Goal: Transaction & Acquisition: Purchase product/service

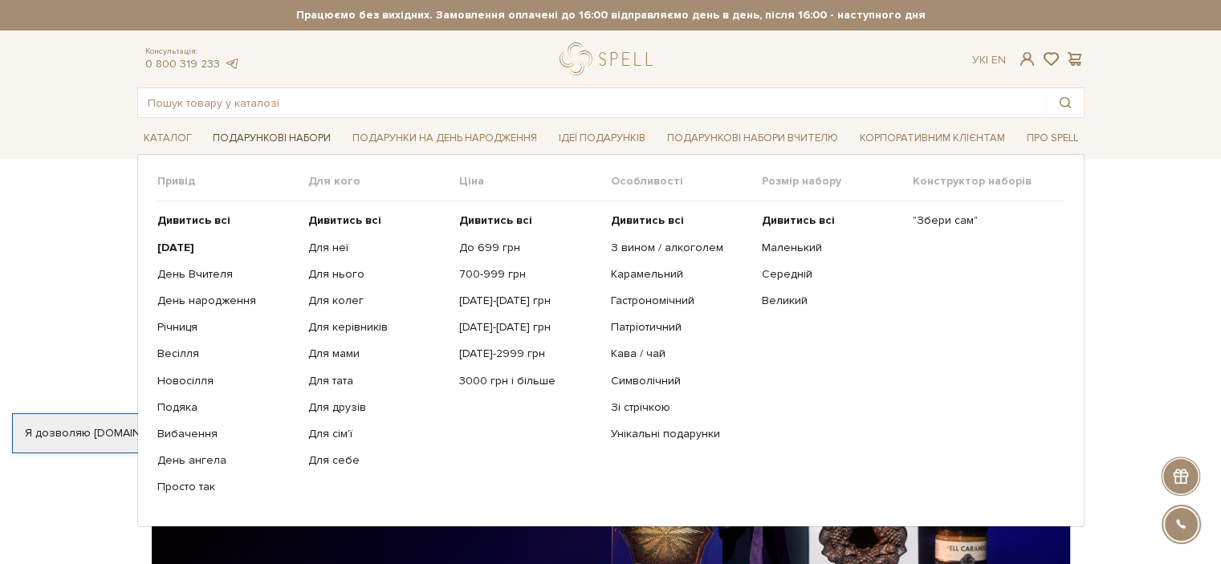
click at [282, 136] on link "Подарункові набори" at bounding box center [271, 138] width 131 height 25
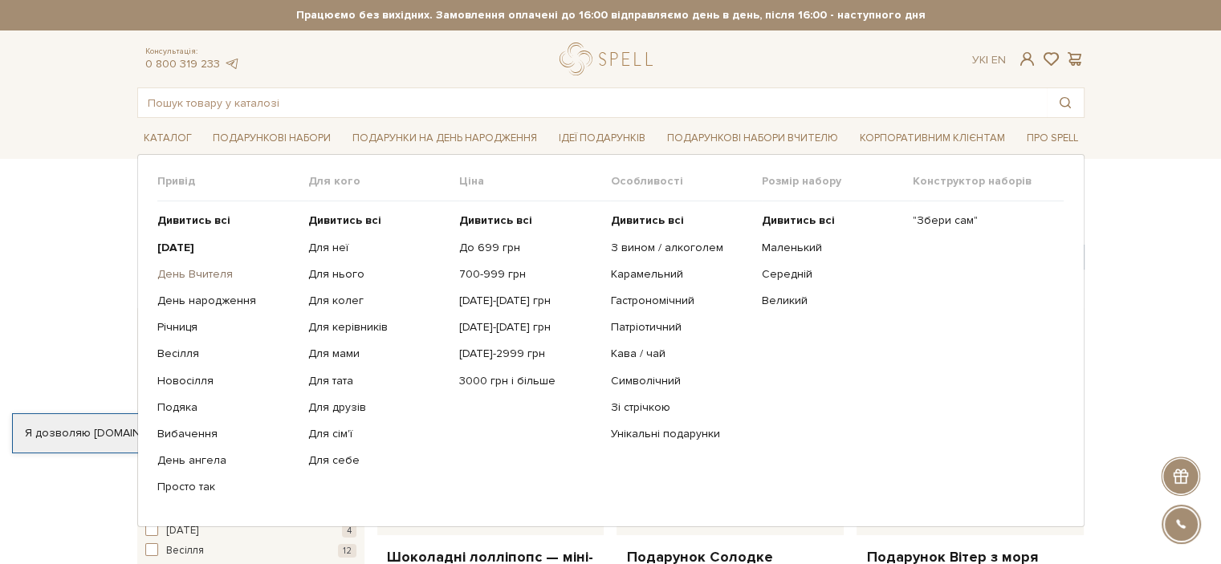
click at [173, 275] on link "День Вчителя" at bounding box center [226, 274] width 139 height 14
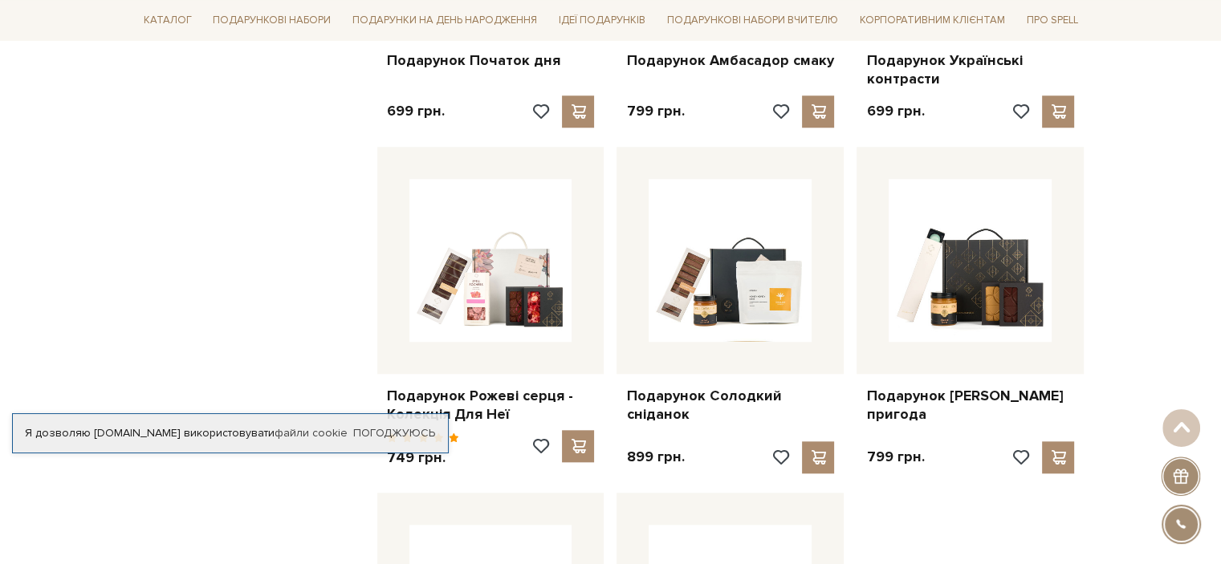
scroll to position [1767, 0]
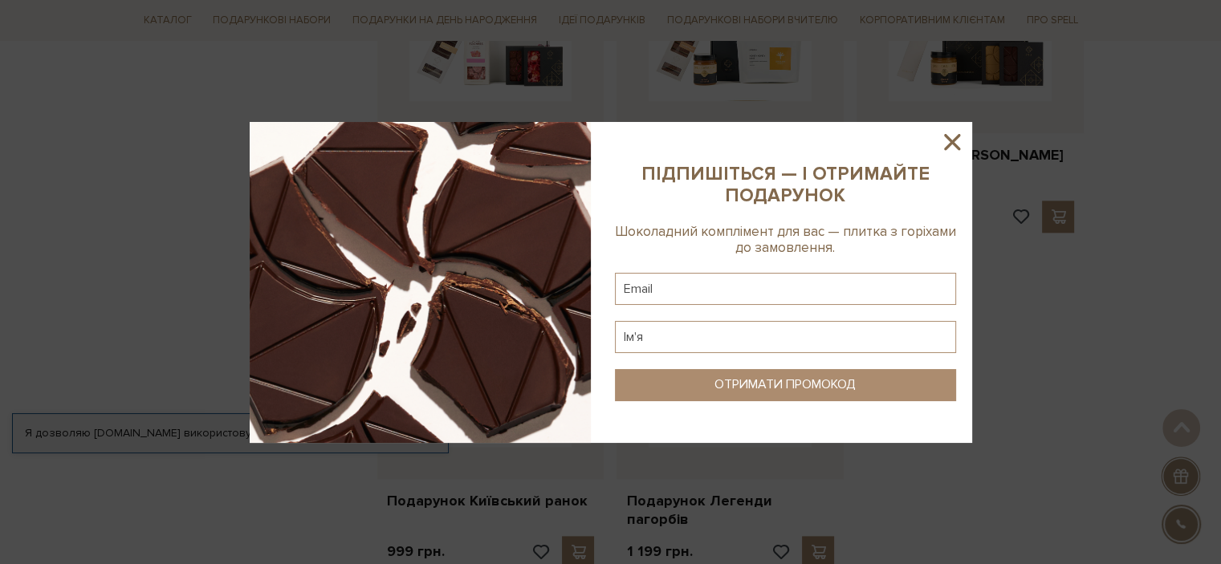
click at [959, 139] on icon at bounding box center [952, 141] width 27 height 27
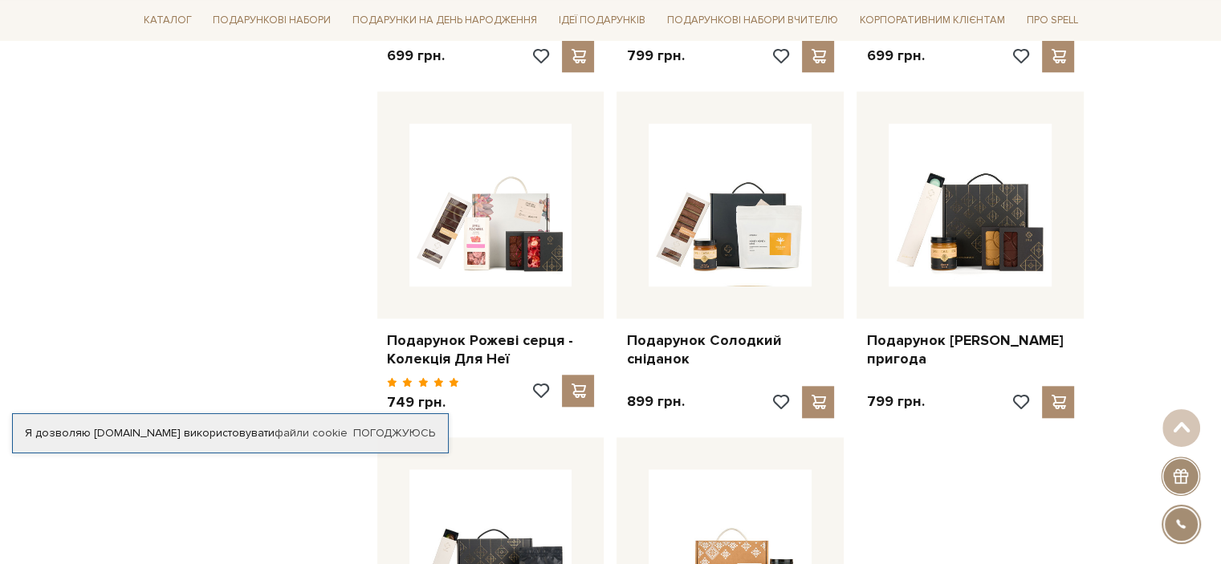
scroll to position [1526, 0]
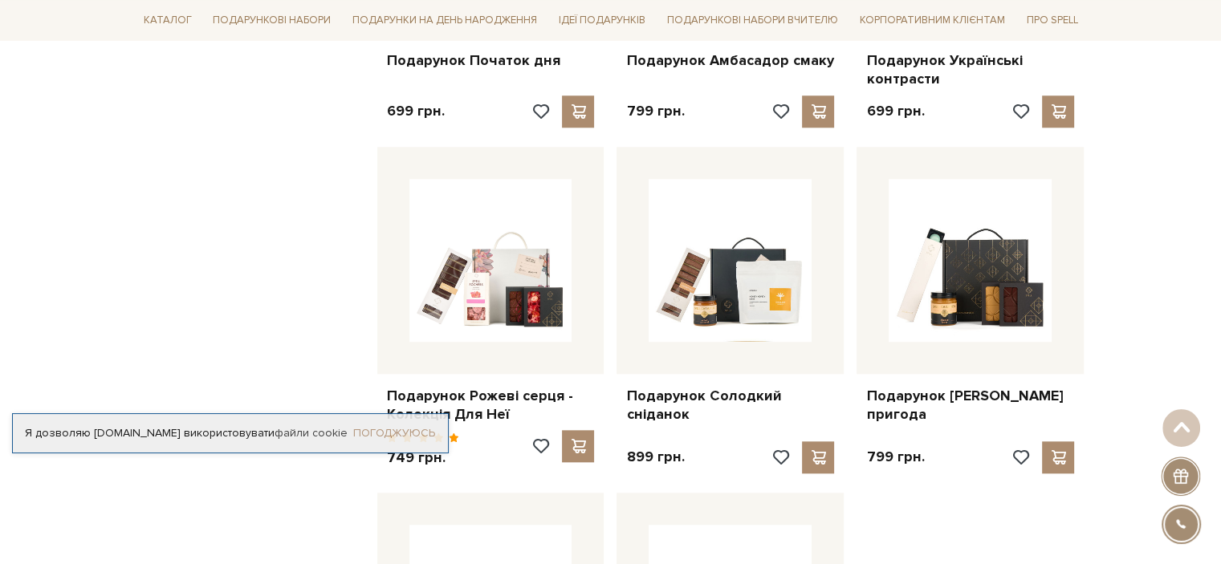
click at [429, 427] on link "Погоджуюсь" at bounding box center [394, 433] width 82 height 14
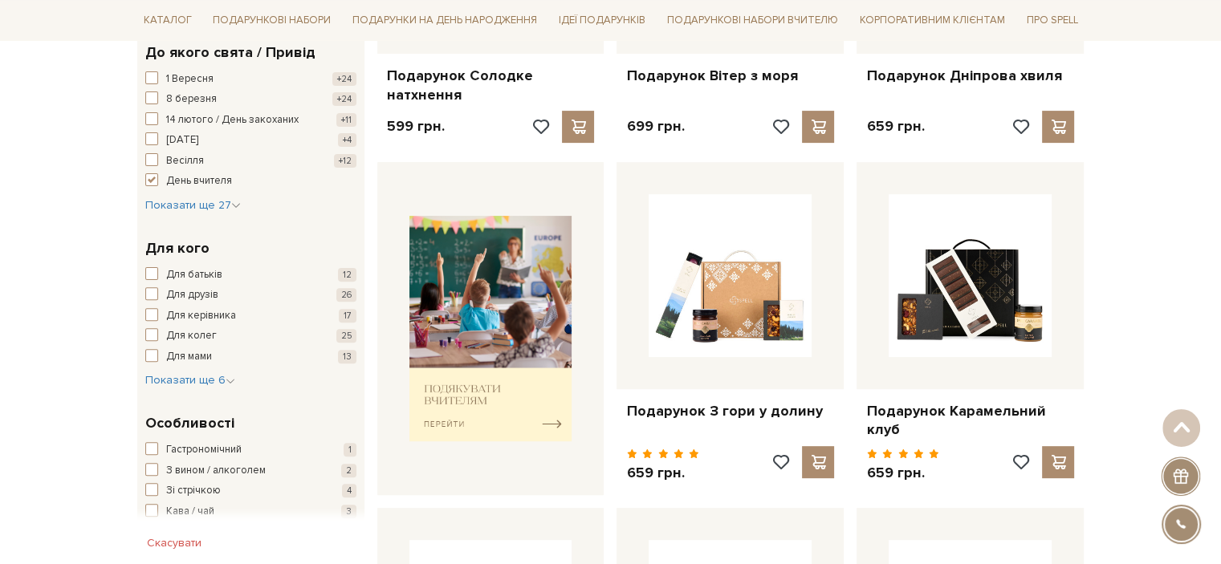
scroll to position [723, 0]
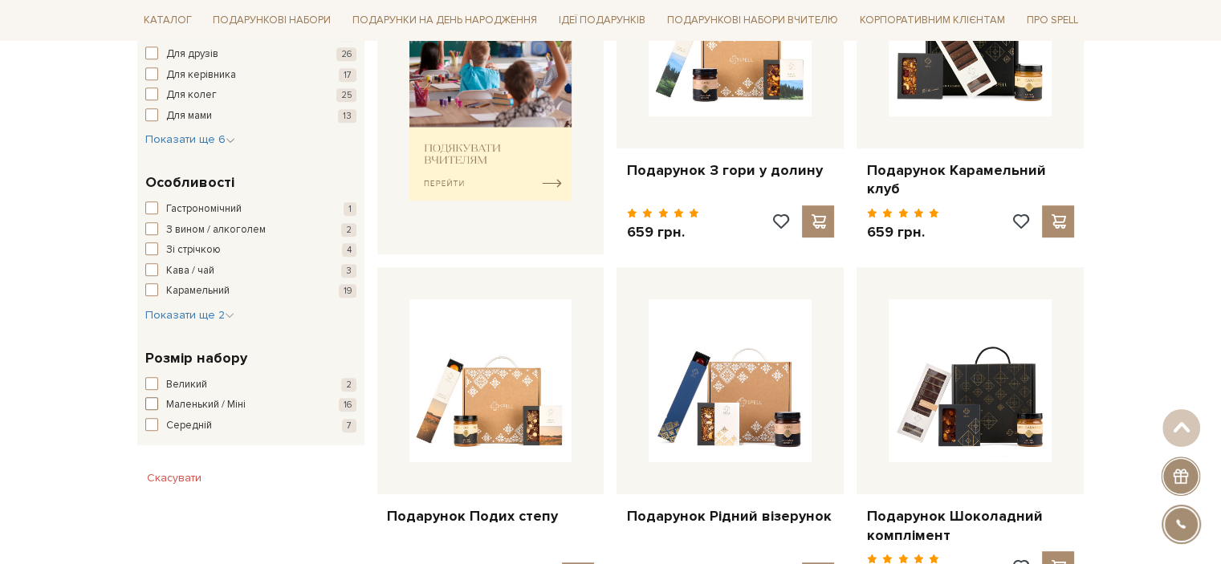
click at [153, 401] on span "button" at bounding box center [151, 403] width 13 height 13
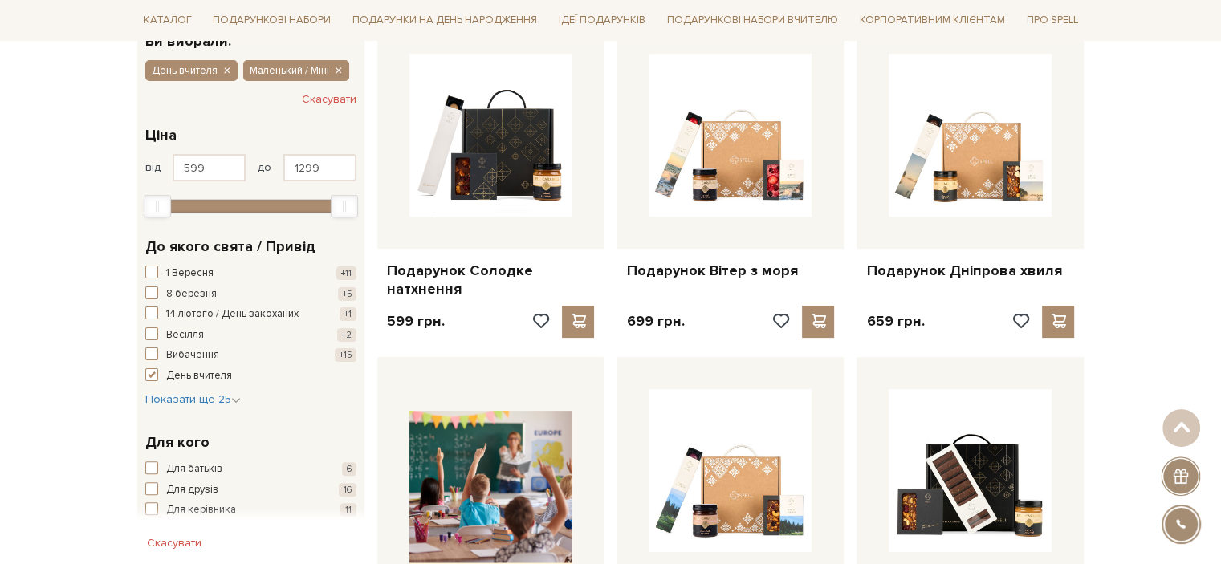
scroll to position [321, 0]
click at [153, 369] on span "button" at bounding box center [151, 374] width 13 height 13
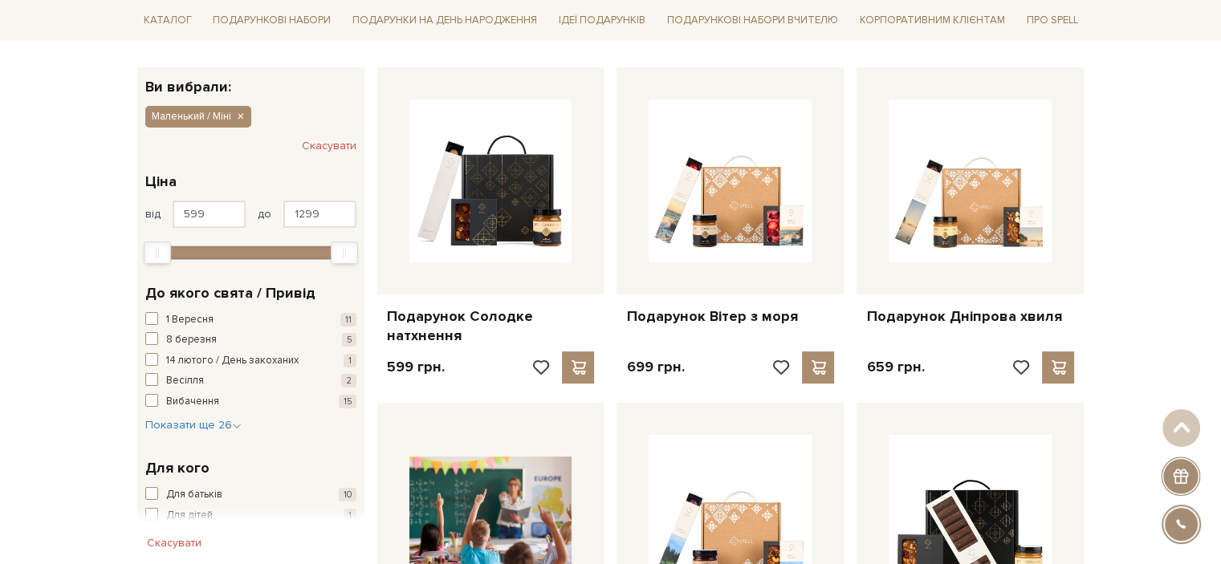
scroll to position [241, 0]
click at [312, 141] on button "Скасувати" at bounding box center [329, 146] width 55 height 26
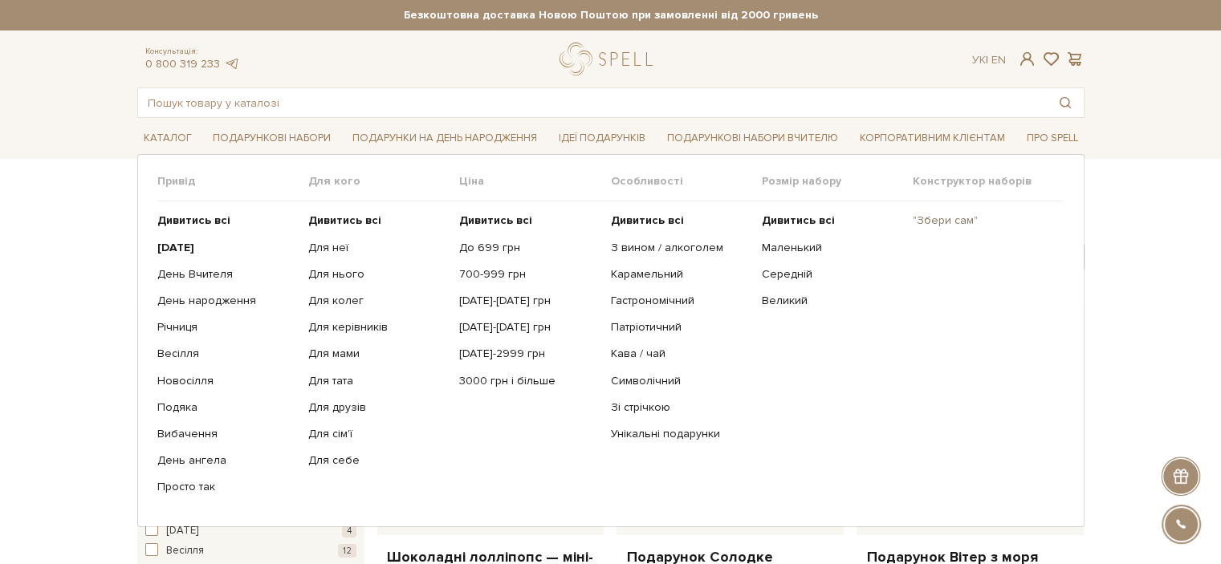
click at [956, 217] on link ""Збери сам"" at bounding box center [982, 221] width 139 height 14
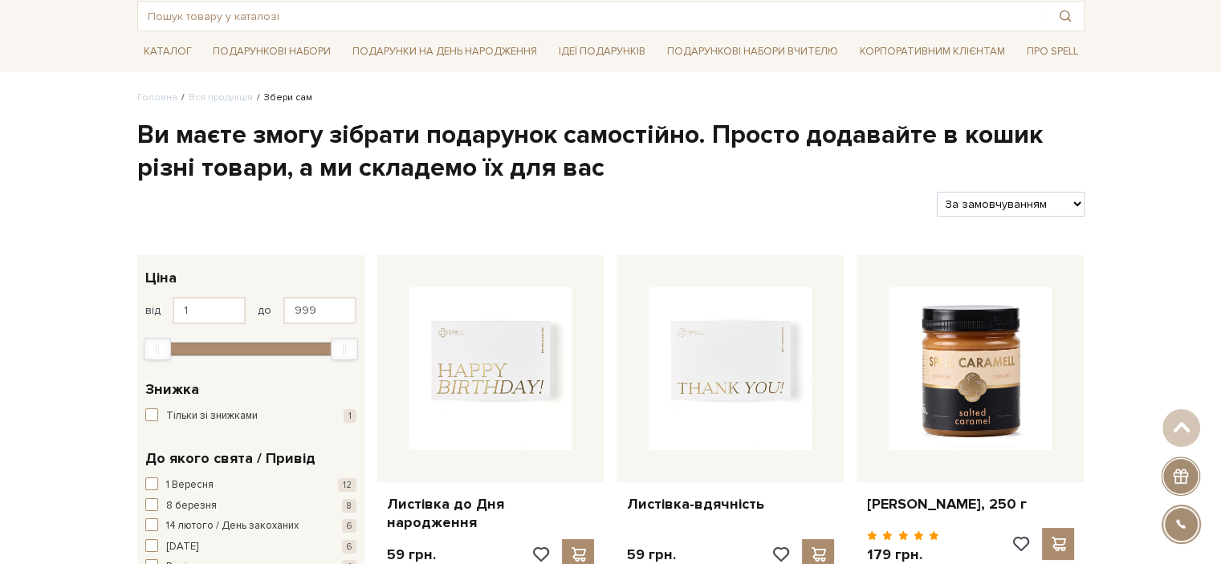
scroll to position [80, 0]
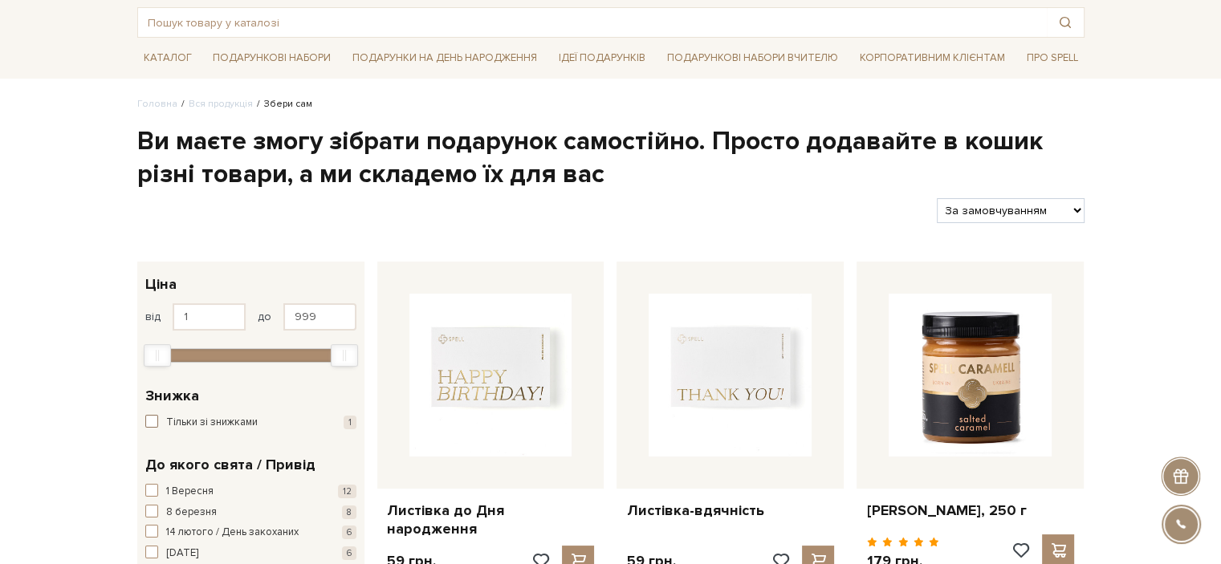
click at [161, 418] on button "Тільки зі знижками 1" at bounding box center [250, 423] width 211 height 16
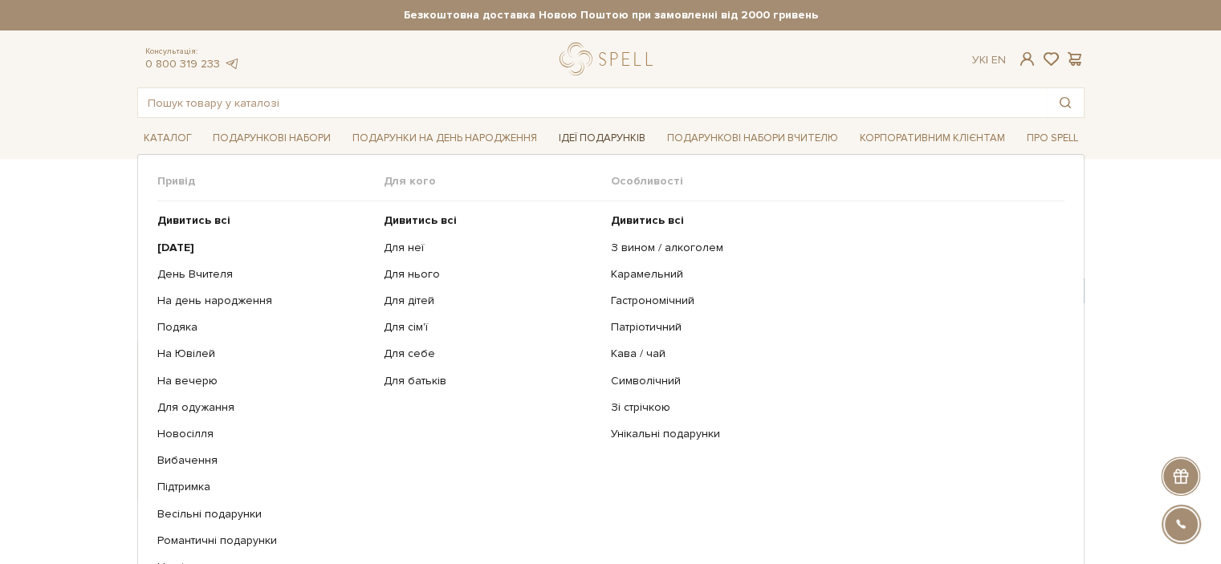
click at [604, 137] on link "Ідеї подарунків" at bounding box center [602, 138] width 100 height 25
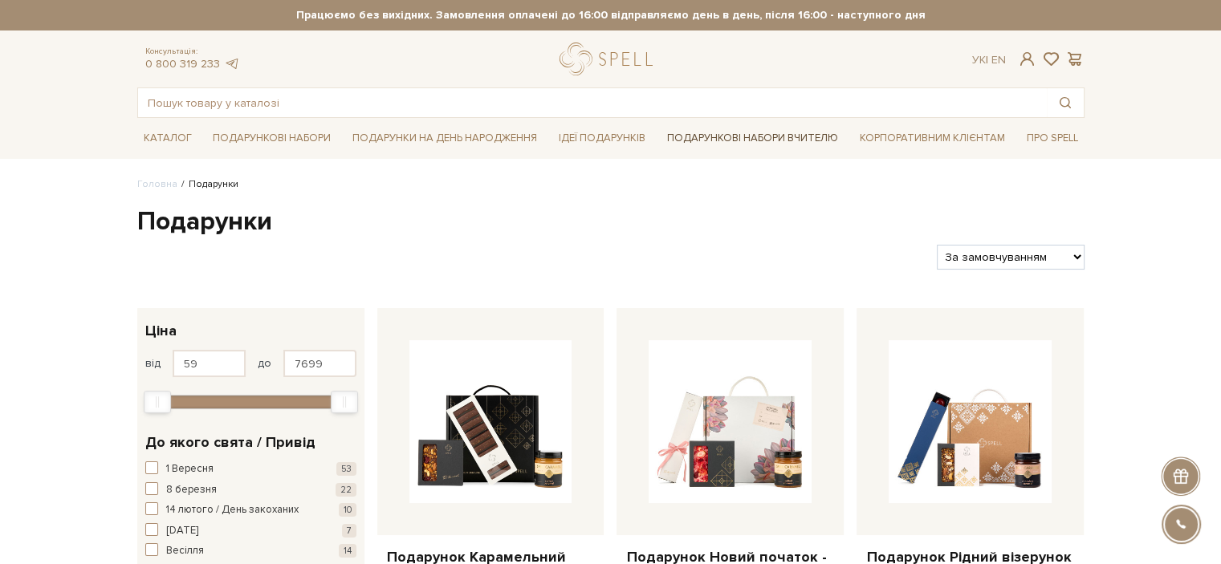
click at [707, 137] on link "Подарункові набори Вчителю" at bounding box center [753, 137] width 184 height 27
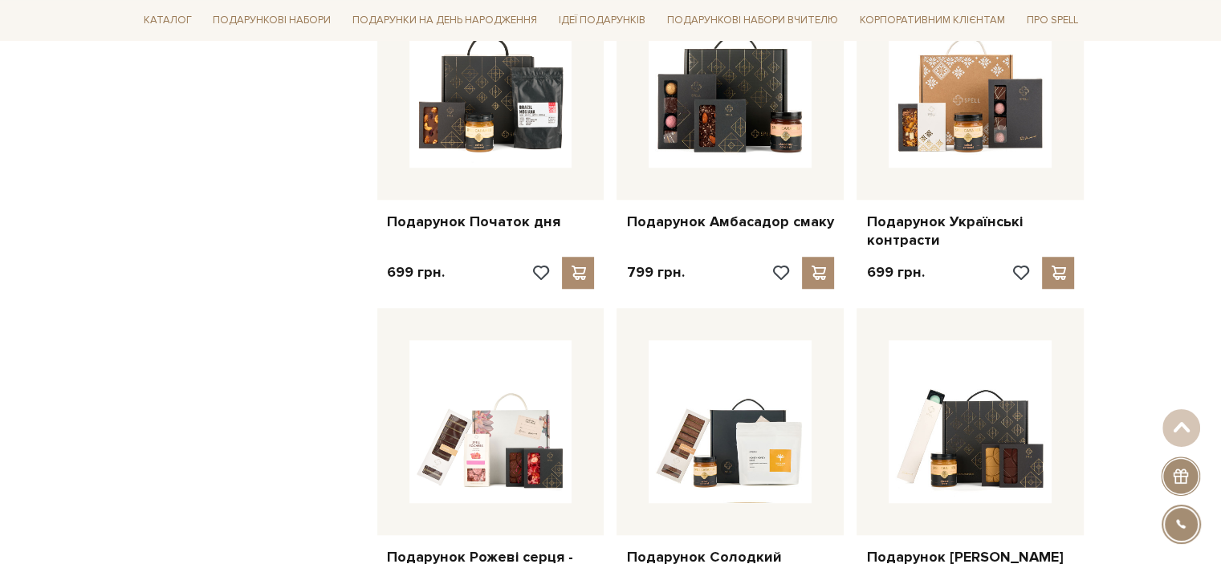
scroll to position [1365, 0]
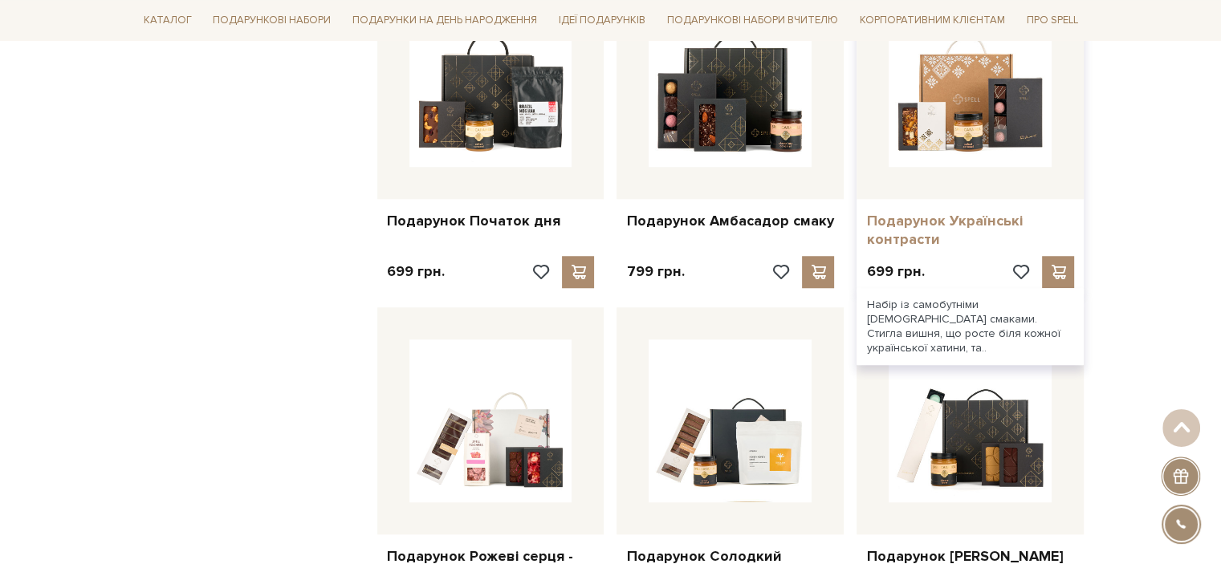
click at [887, 212] on link "Подарунок Українські контрасти" at bounding box center [970, 231] width 208 height 38
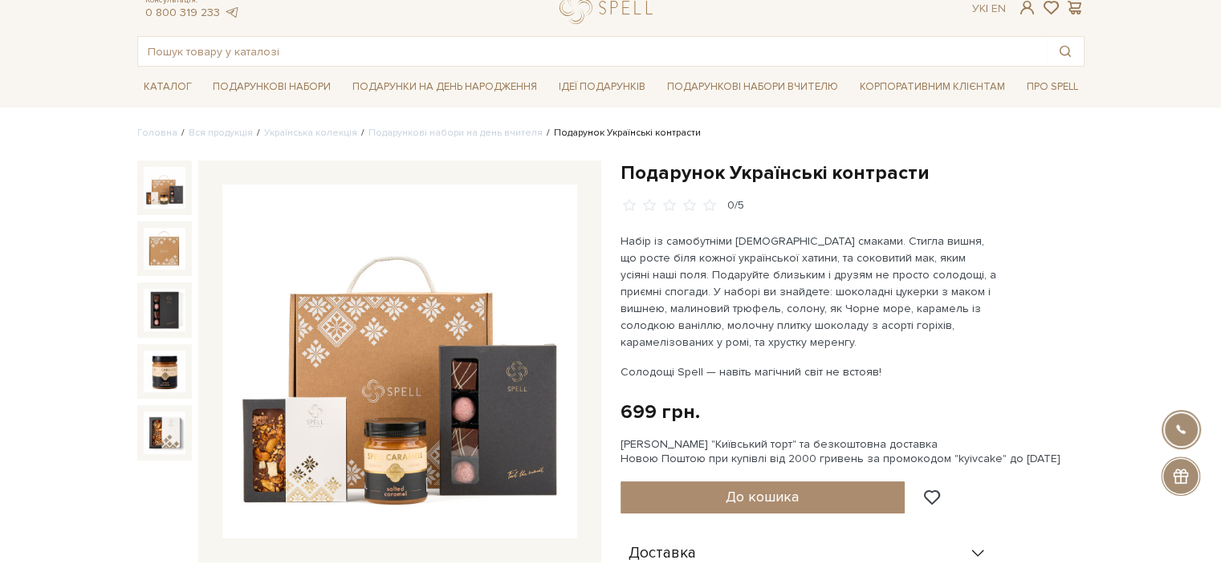
scroll to position [80, 0]
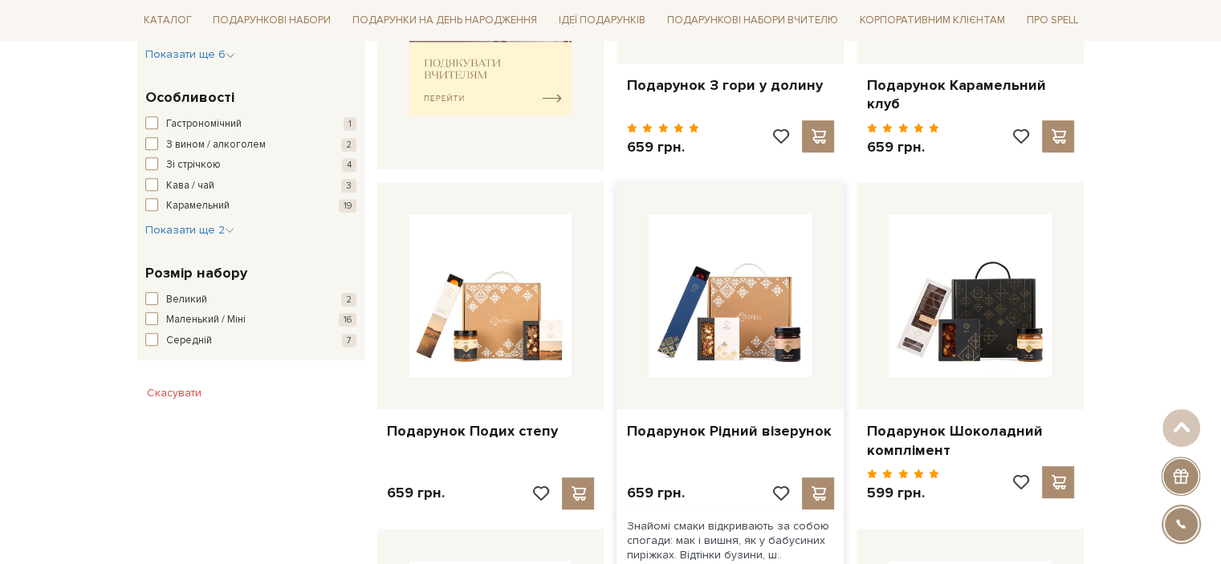
scroll to position [803, 0]
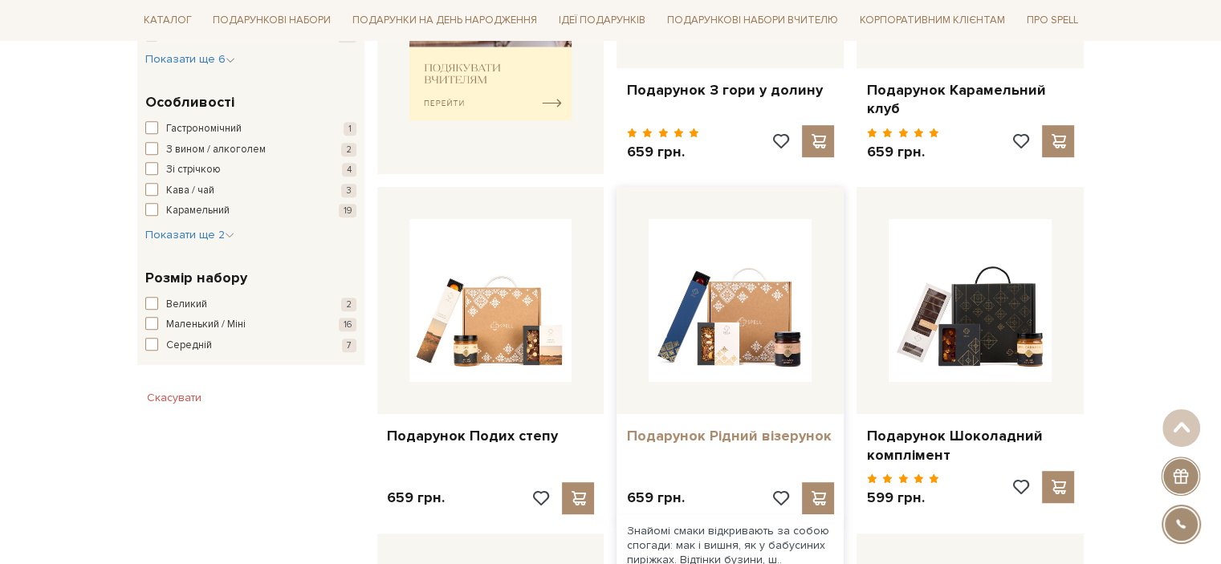
click at [732, 427] on link "Подарунок Рідний візерунок" at bounding box center [730, 436] width 208 height 18
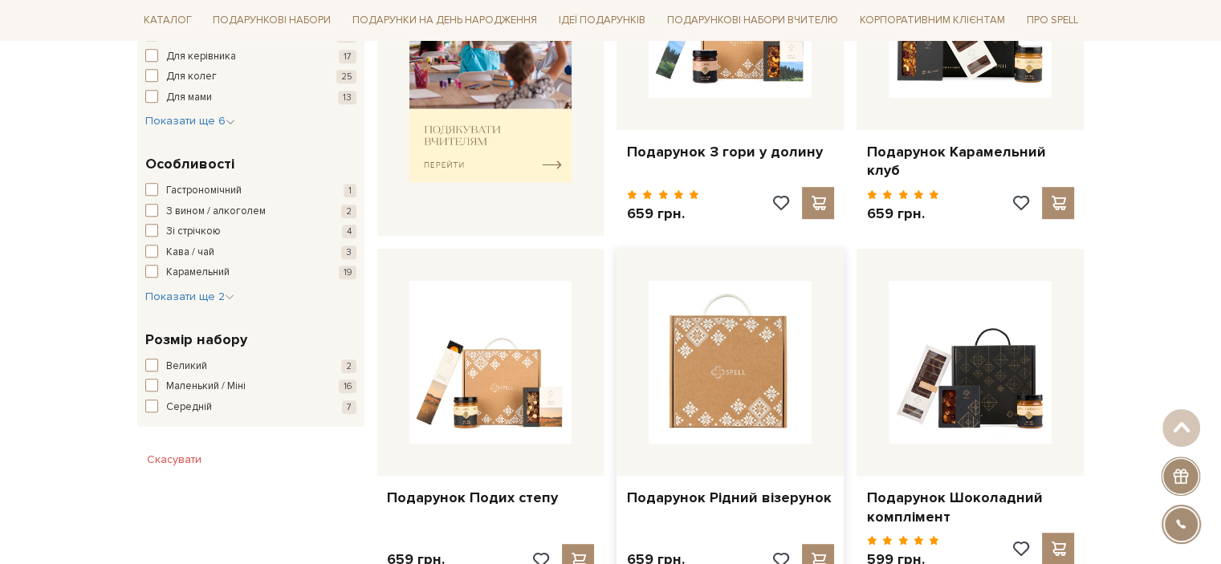
scroll to position [642, 0]
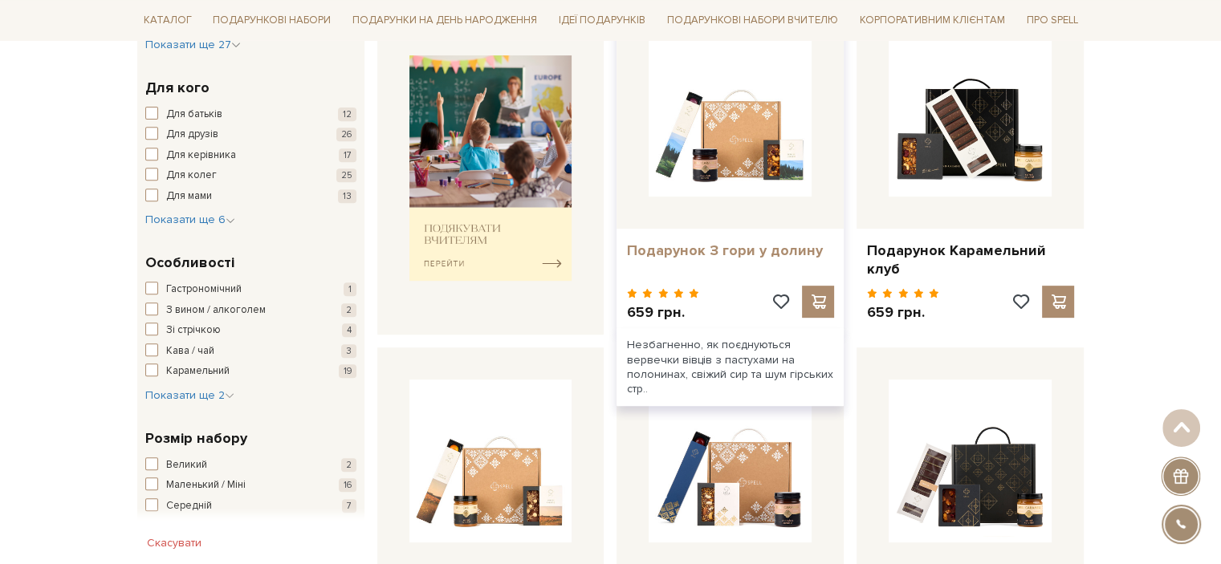
click at [755, 242] on link "Подарунок З гори у долину" at bounding box center [730, 251] width 208 height 18
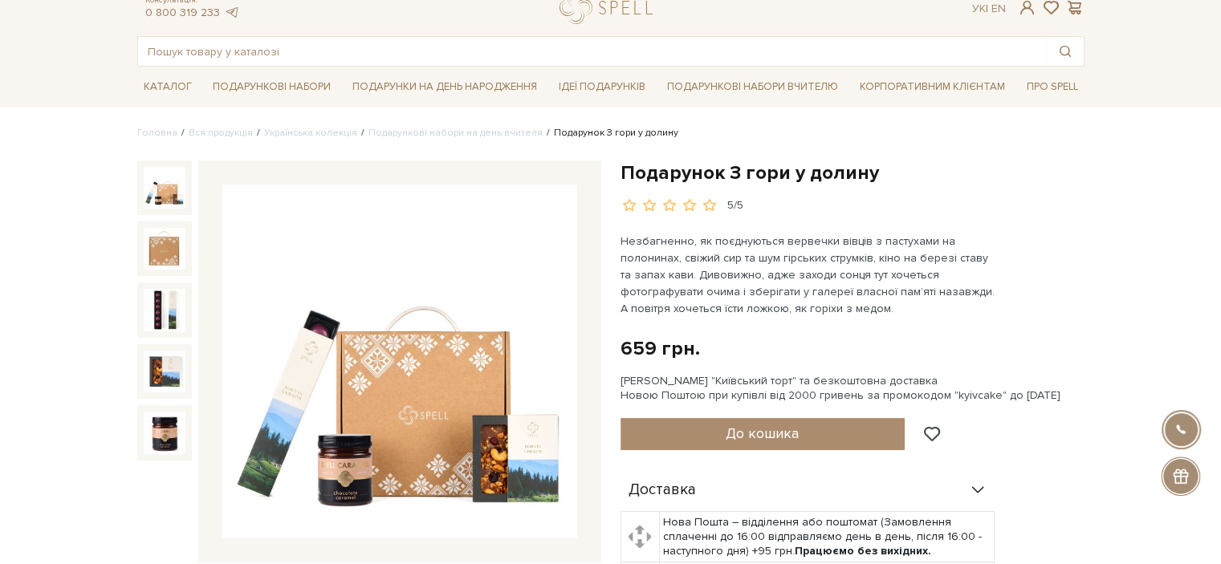
scroll to position [80, 0]
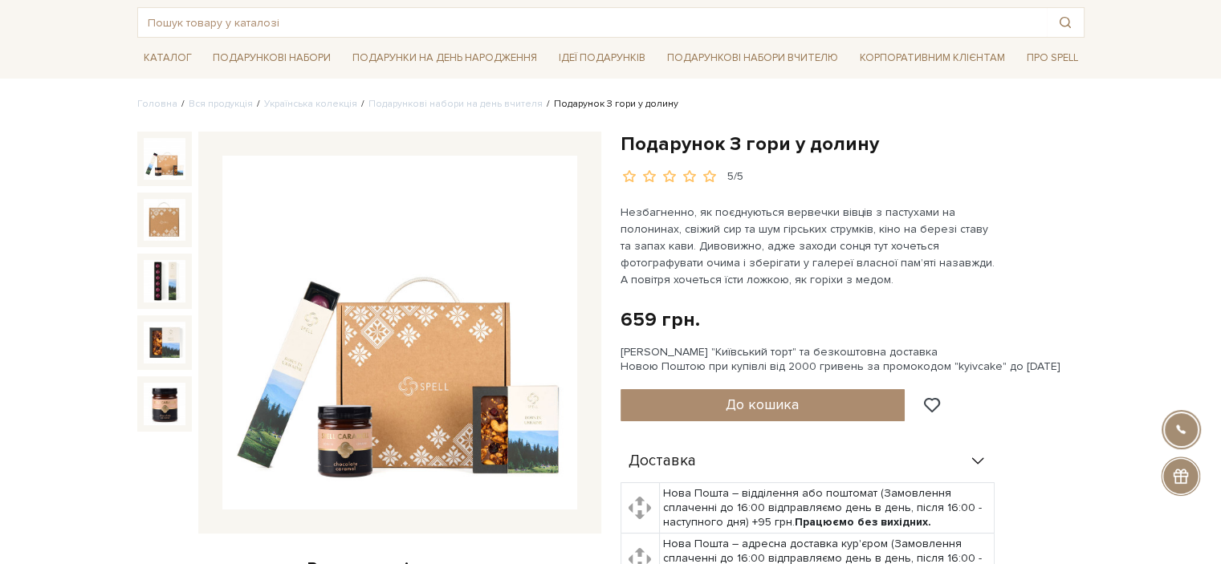
click at [157, 168] on img at bounding box center [165, 159] width 42 height 42
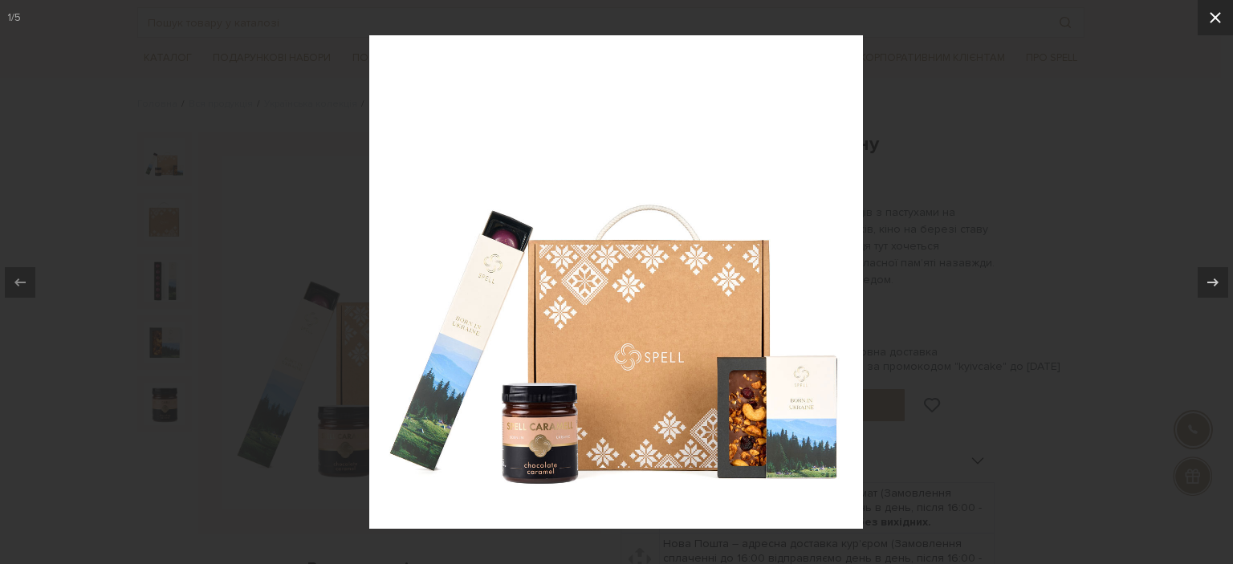
click at [1211, 23] on icon at bounding box center [1215, 17] width 19 height 19
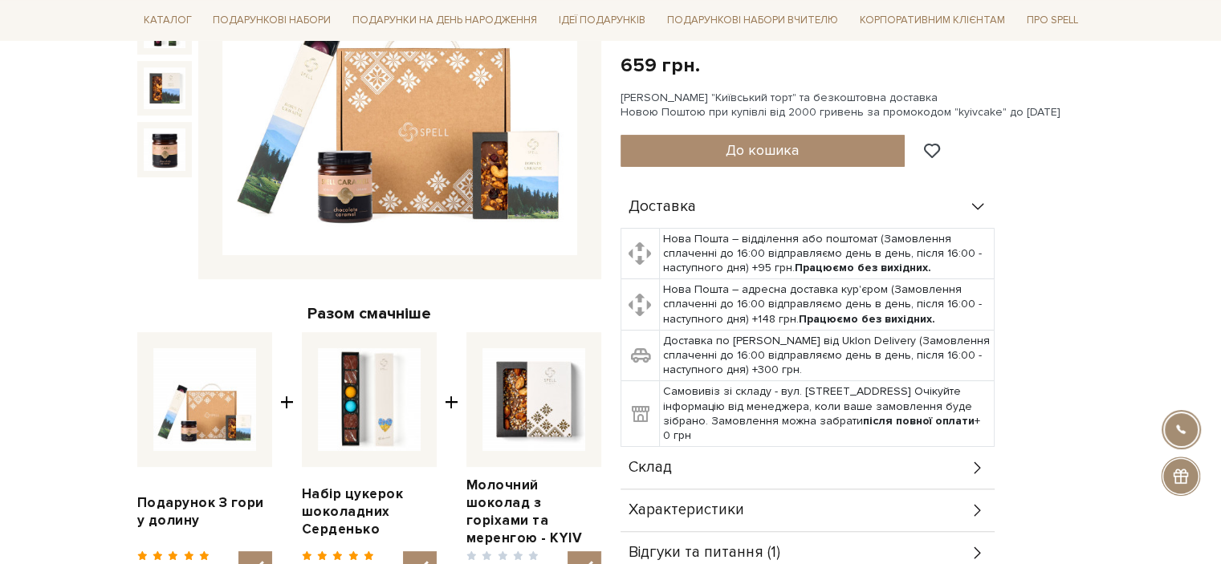
scroll to position [642, 0]
